Goal: Entertainment & Leisure: Consume media (video, audio)

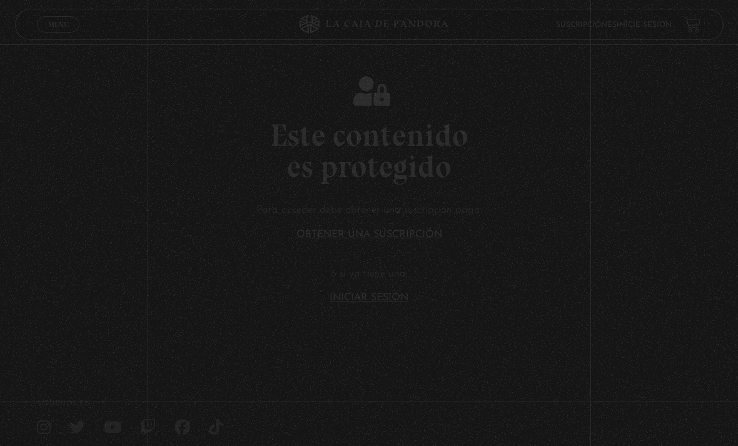
scroll to position [134, 0]
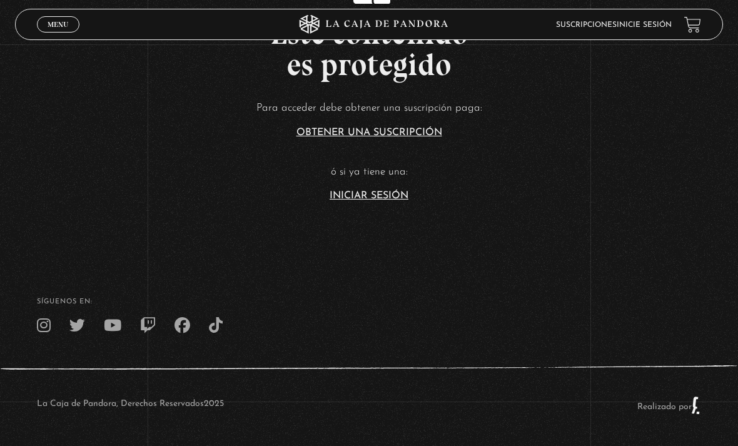
click at [647, 28] on link "Inicie sesión" at bounding box center [644, 25] width 55 height 8
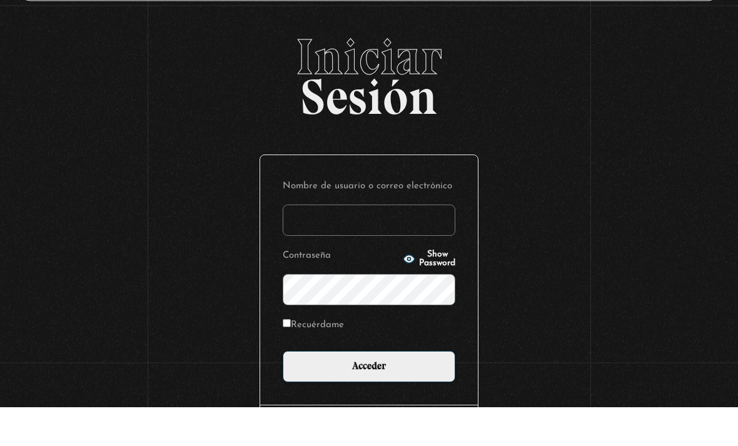
type input "[EMAIL_ADDRESS][DOMAIN_NAME]"
click at [369, 390] on input "Acceder" at bounding box center [369, 405] width 173 height 31
click at [409, 390] on input "Acceder" at bounding box center [369, 405] width 173 height 31
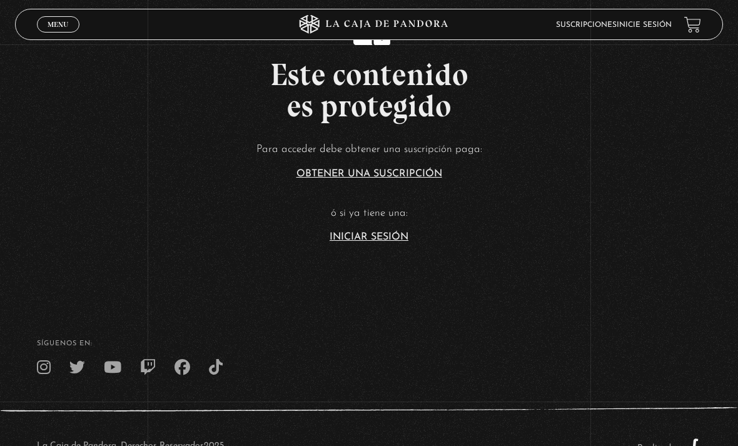
scroll to position [265, 0]
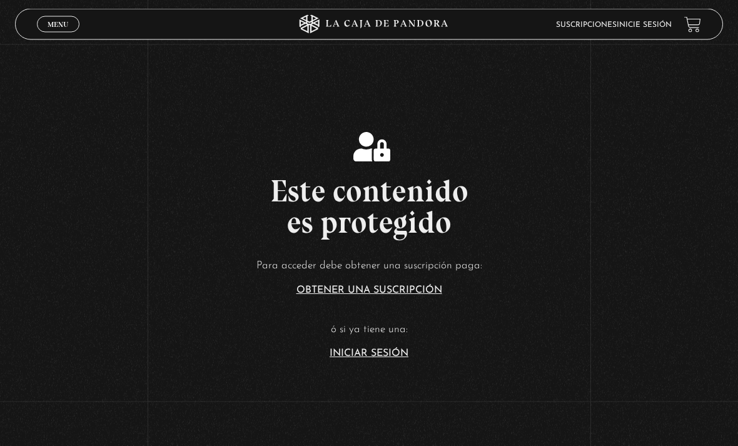
click at [54, 25] on span "Menu" at bounding box center [58, 25] width 21 height 8
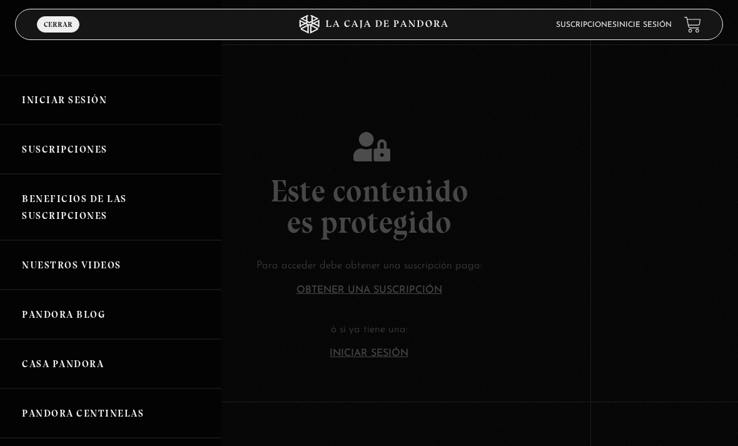
click at [694, 33] on link at bounding box center [692, 24] width 17 height 17
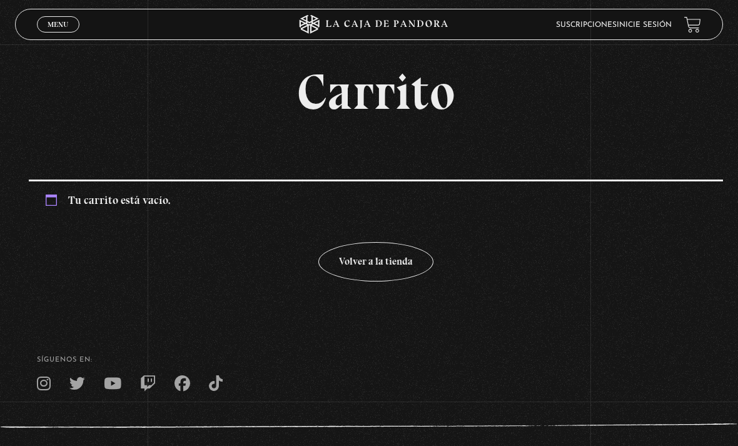
click at [654, 26] on link "Inicie sesión" at bounding box center [644, 25] width 55 height 8
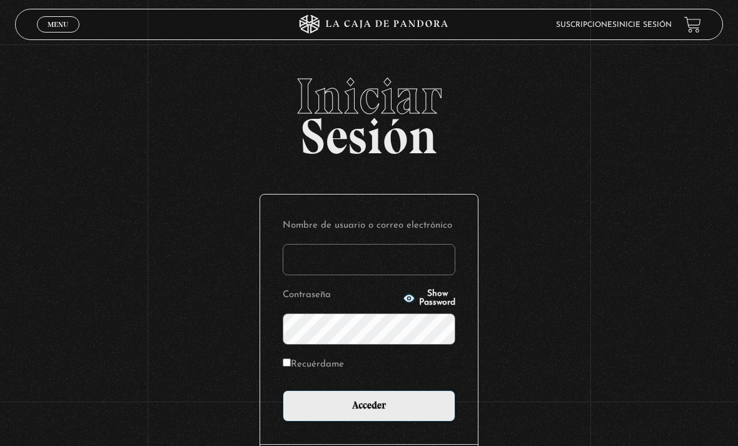
type input "[EMAIL_ADDRESS][DOMAIN_NAME]"
click at [330, 413] on input "Acceder" at bounding box center [369, 405] width 173 height 31
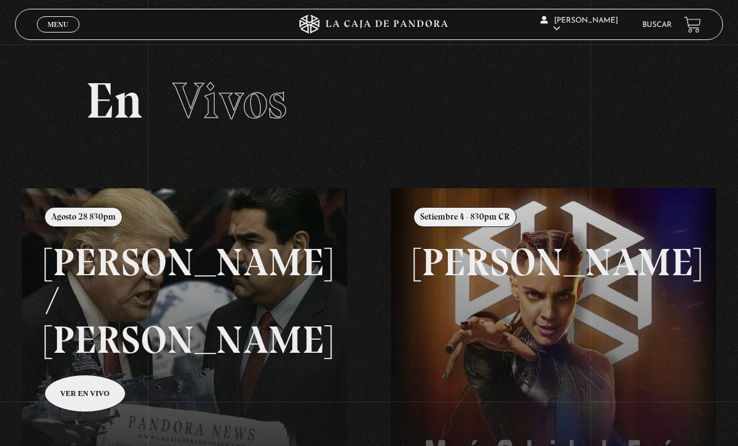
click at [56, 18] on link "Menu Cerrar" at bounding box center [58, 24] width 43 height 16
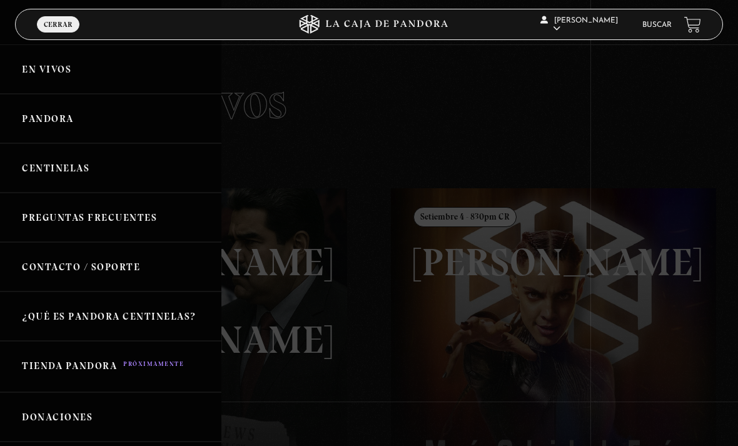
click at [39, 71] on link "En vivos" at bounding box center [110, 68] width 221 height 49
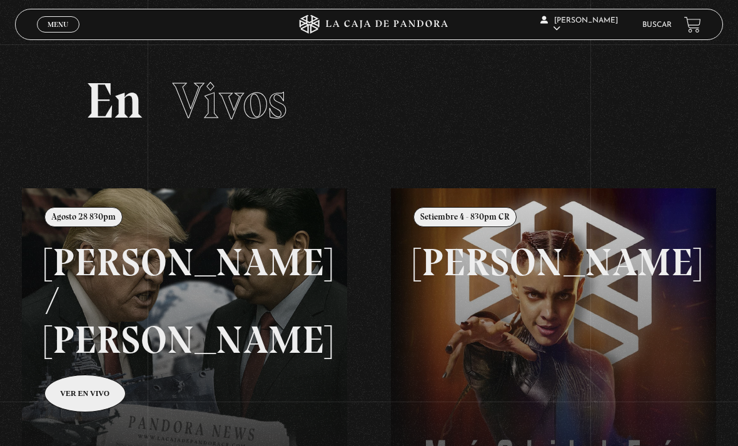
click at [659, 29] on link "Buscar" at bounding box center [656, 25] width 29 height 8
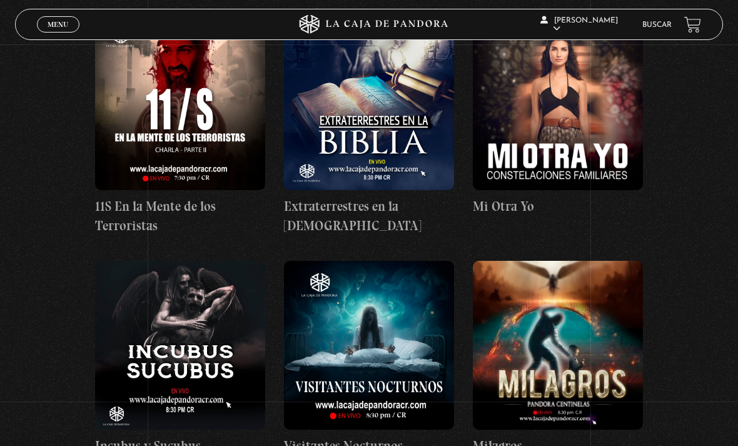
scroll to position [5116, 0]
click at [569, 88] on figure at bounding box center [558, 106] width 170 height 169
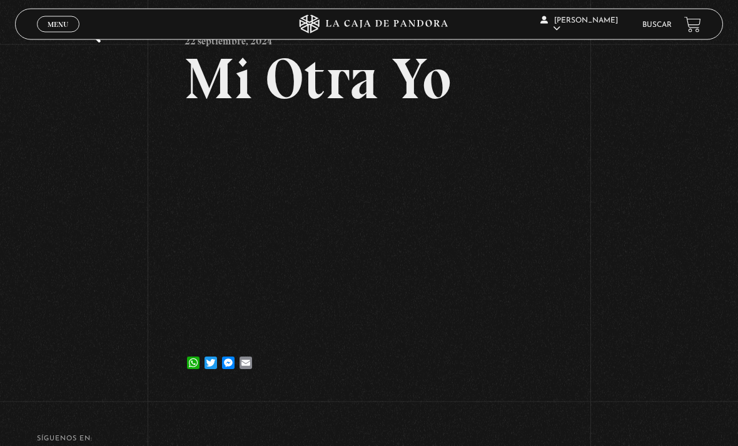
scroll to position [64, 0]
